Goal: Information Seeking & Learning: Learn about a topic

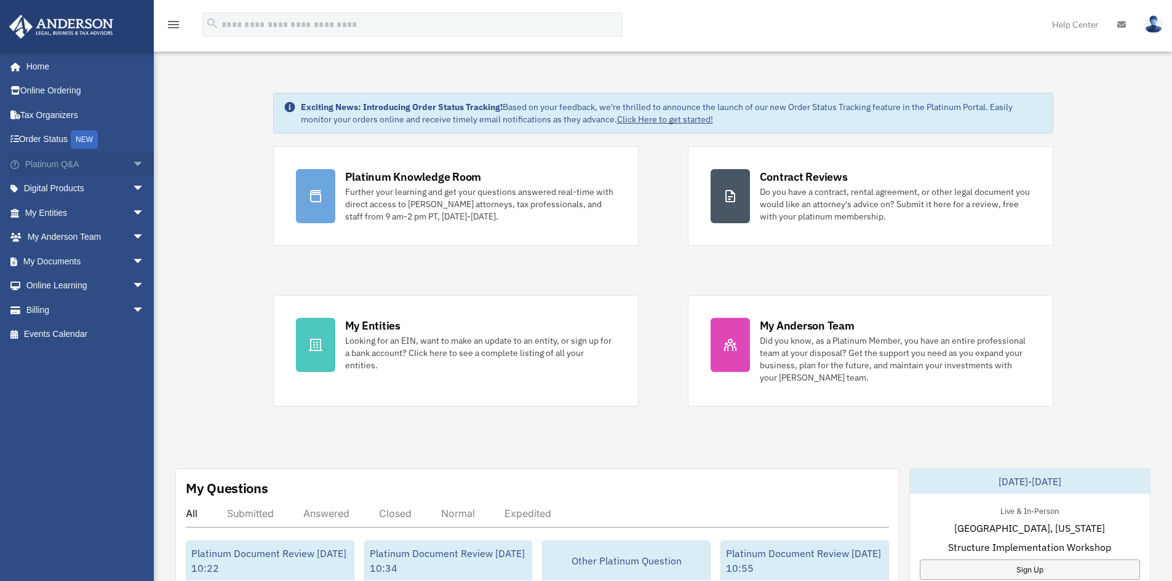
click at [38, 165] on link "Platinum Q&A arrow_drop_down" at bounding box center [86, 164] width 154 height 25
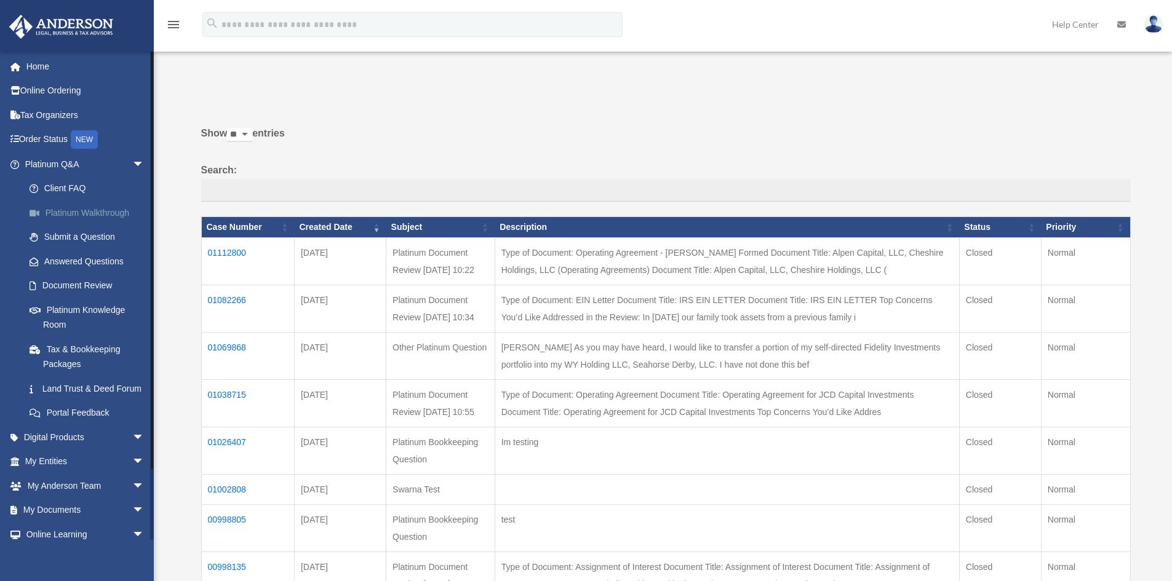
click at [107, 207] on link "Platinum Walkthrough" at bounding box center [90, 213] width 146 height 25
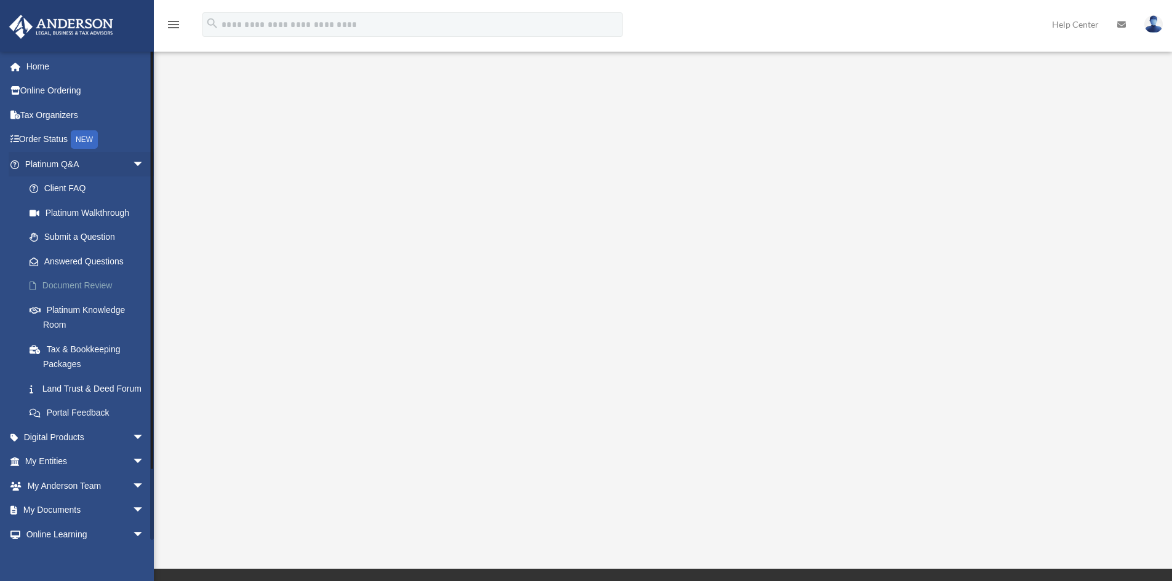
click at [104, 282] on link "Document Review" at bounding box center [90, 286] width 146 height 25
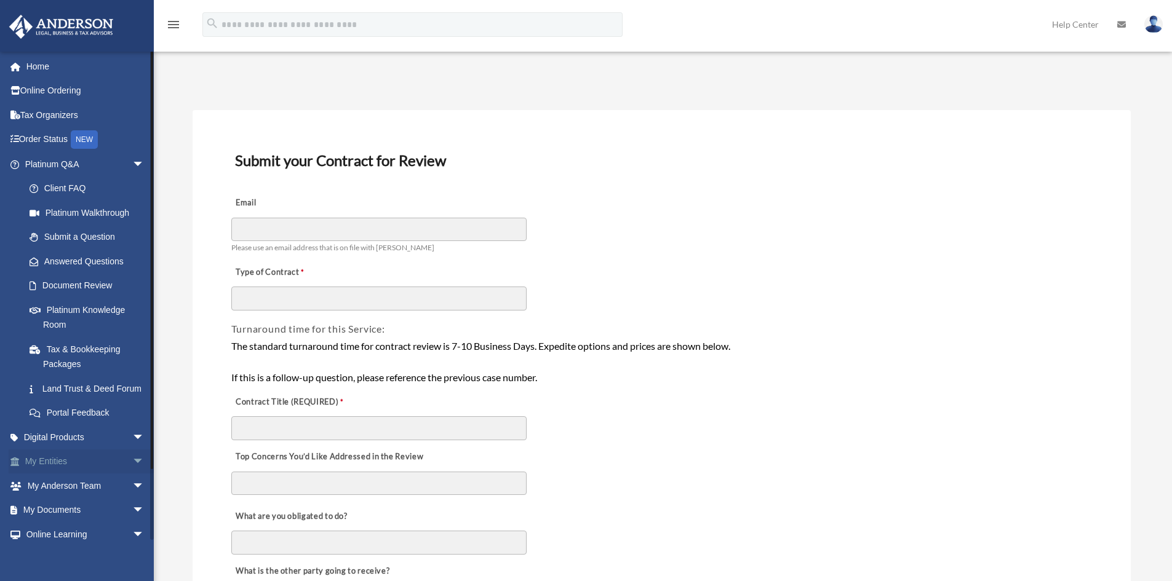
click at [132, 473] on span "arrow_drop_down" at bounding box center [144, 462] width 25 height 25
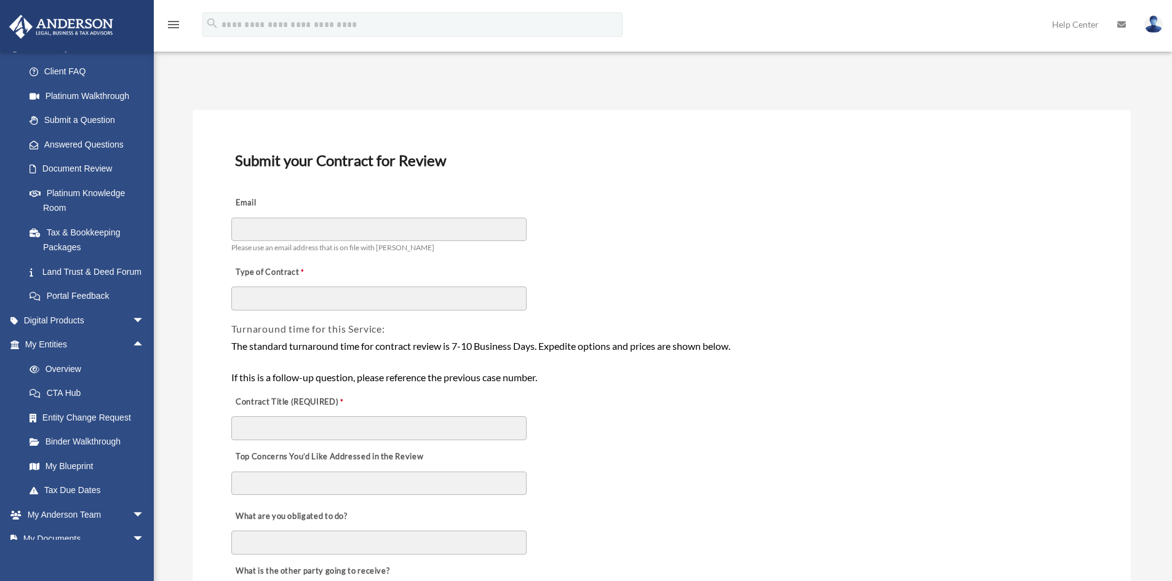
scroll to position [123, 0]
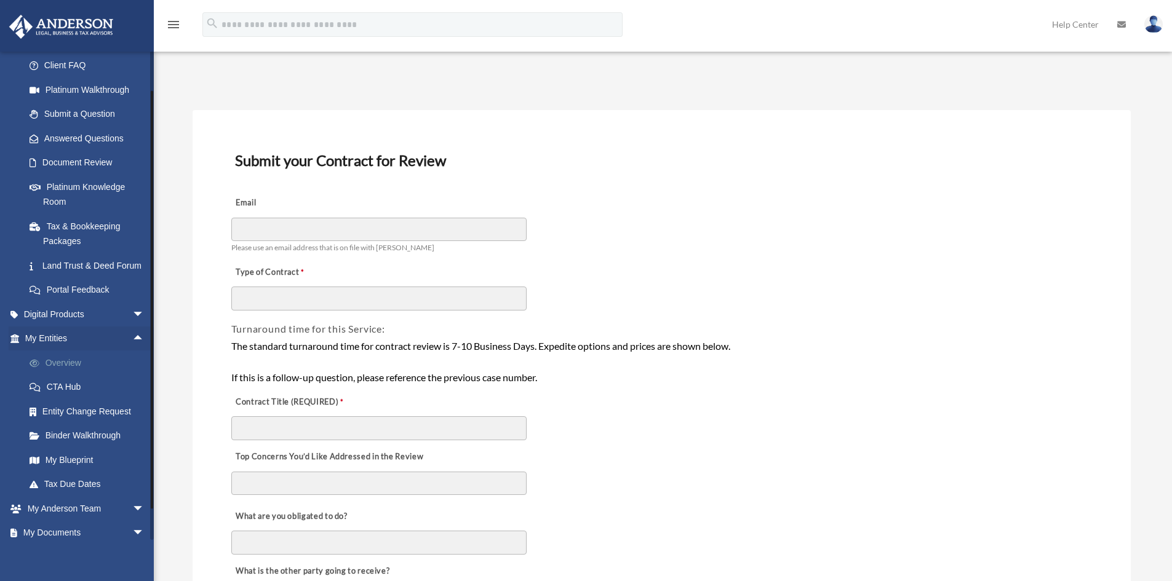
click at [85, 375] on link "Overview" at bounding box center [90, 363] width 146 height 25
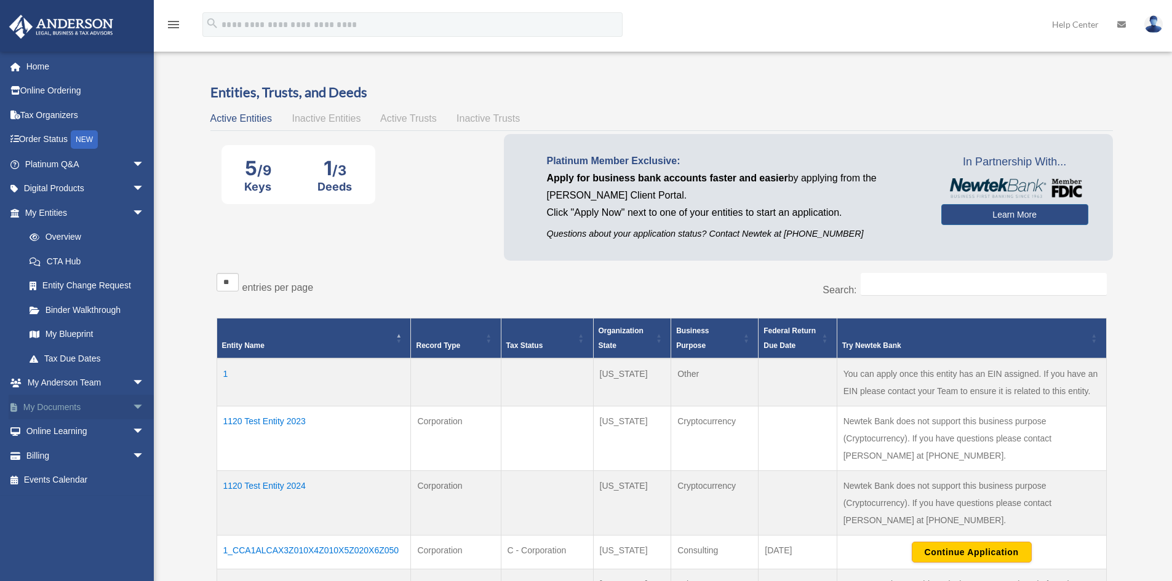
click at [132, 402] on span "arrow_drop_down" at bounding box center [144, 407] width 25 height 25
click at [132, 381] on span "arrow_drop_down" at bounding box center [144, 383] width 25 height 25
click at [132, 381] on span "arrow_drop_up" at bounding box center [144, 383] width 25 height 25
click at [89, 328] on link "My Blueprint" at bounding box center [90, 334] width 146 height 25
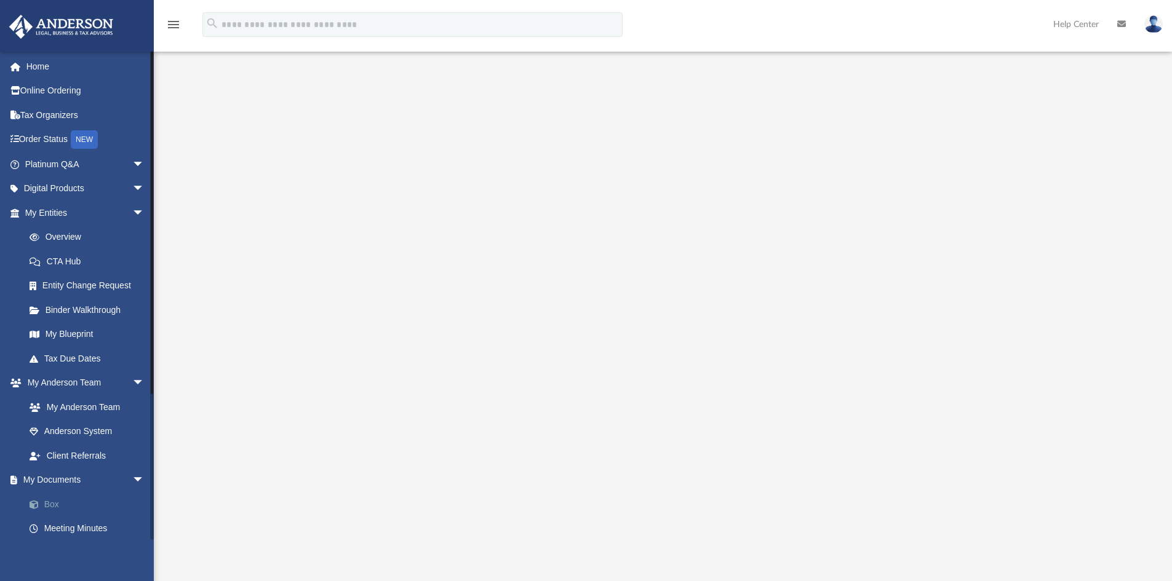
click at [58, 509] on link "Box" at bounding box center [90, 504] width 146 height 25
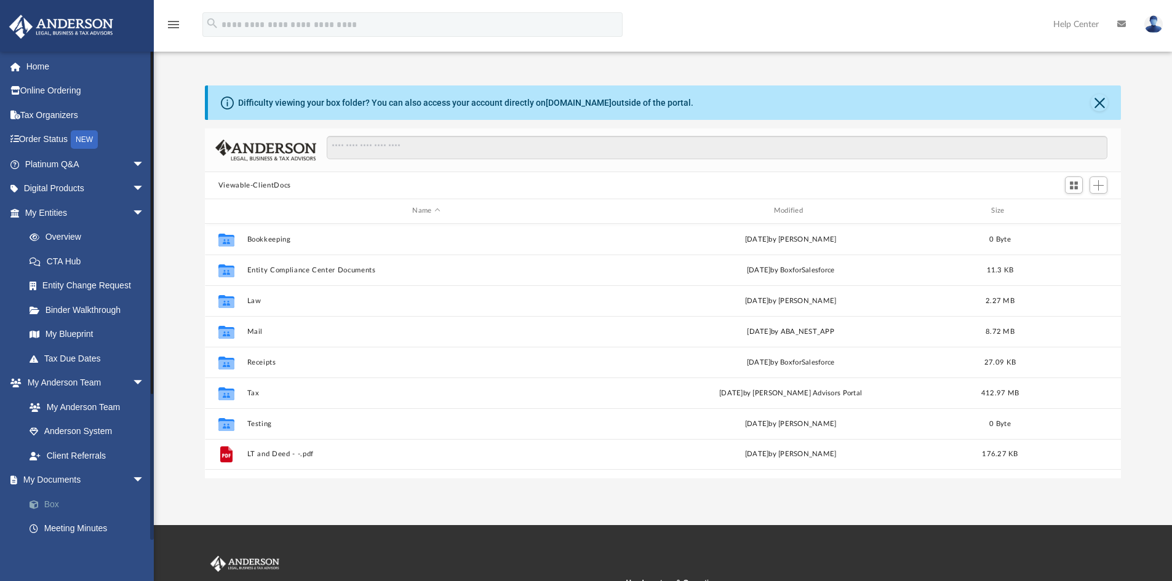
scroll to position [271, 907]
click at [1076, 186] on span "Switch to Grid View" at bounding box center [1073, 185] width 10 height 10
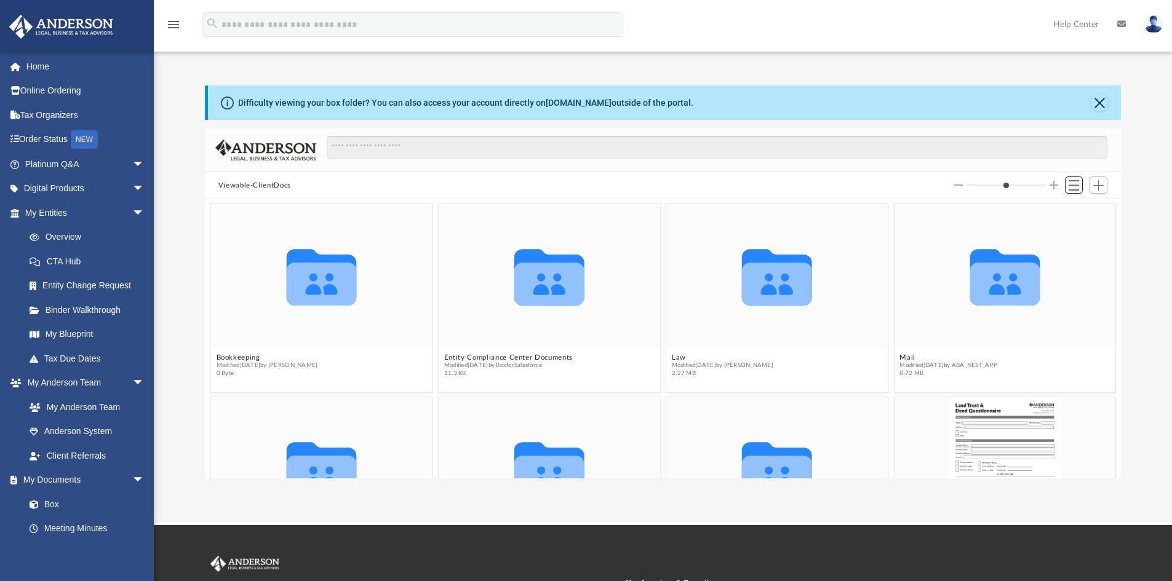
click at [1075, 186] on span "Switch to List View" at bounding box center [1073, 185] width 10 height 10
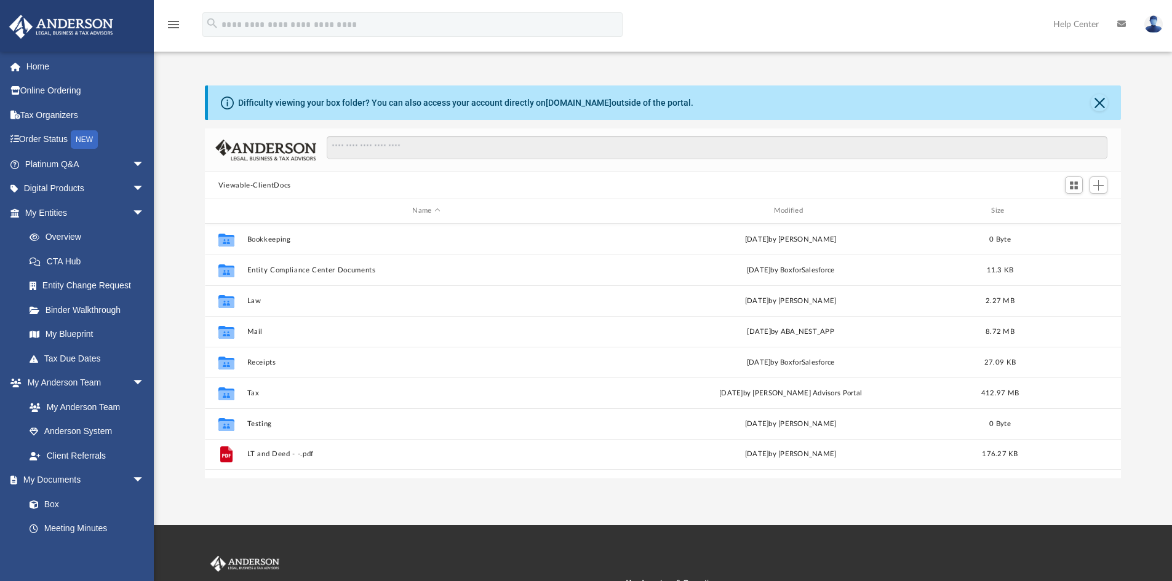
click at [1086, 98] on div "Difficulty viewing your box folder? You can also access your account directly o…" at bounding box center [664, 102] width 913 height 34
click at [1096, 100] on button "Close" at bounding box center [1099, 102] width 17 height 17
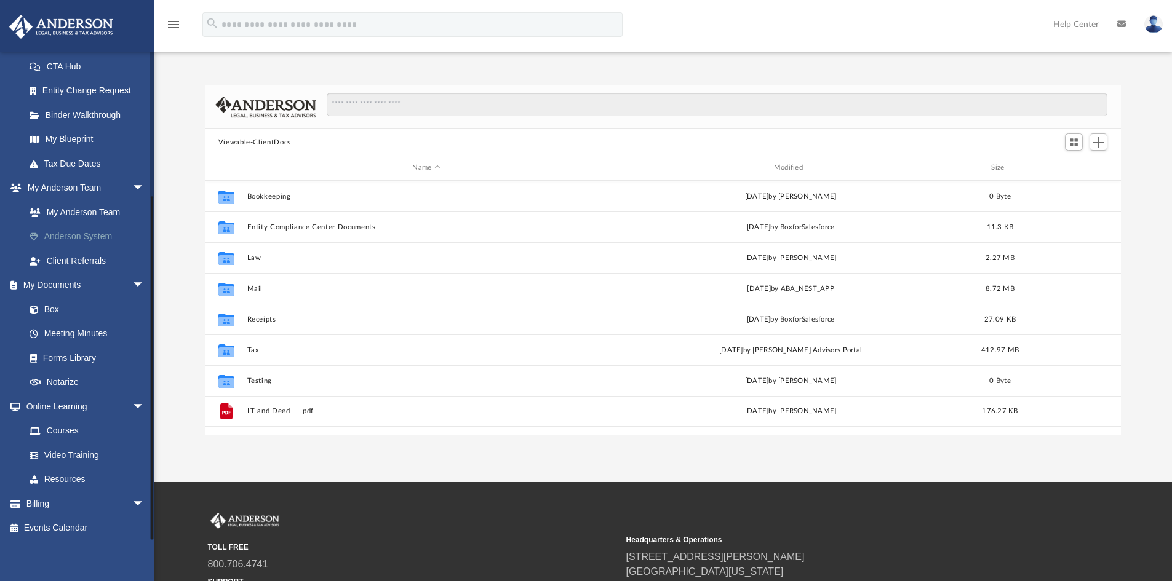
scroll to position [198, 0]
click at [92, 521] on link "Events Calendar" at bounding box center [86, 525] width 154 height 25
click at [132, 500] on span "arrow_drop_down" at bounding box center [144, 500] width 25 height 25
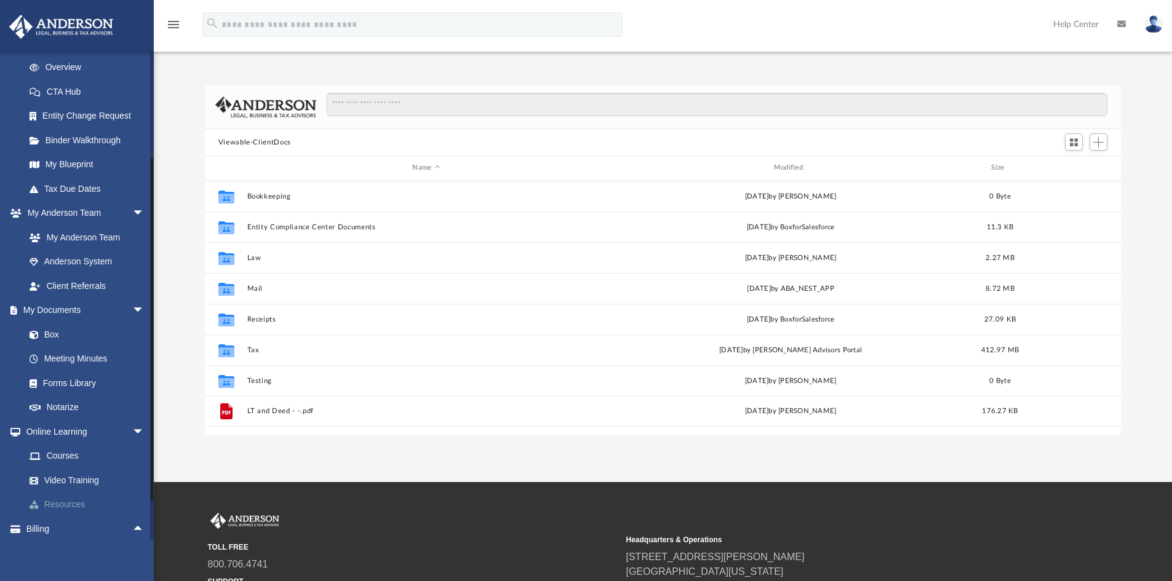
scroll to position [260, 0]
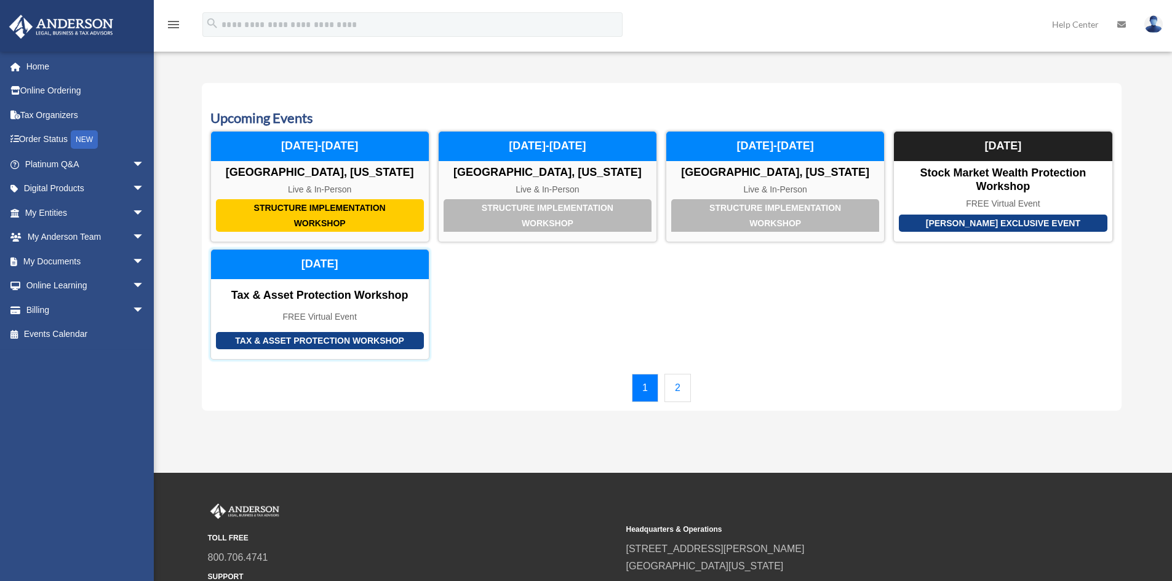
click at [335, 342] on div "Tax & Asset Protection Workshop" at bounding box center [320, 341] width 208 height 18
